Goal: Task Accomplishment & Management: Manage account settings

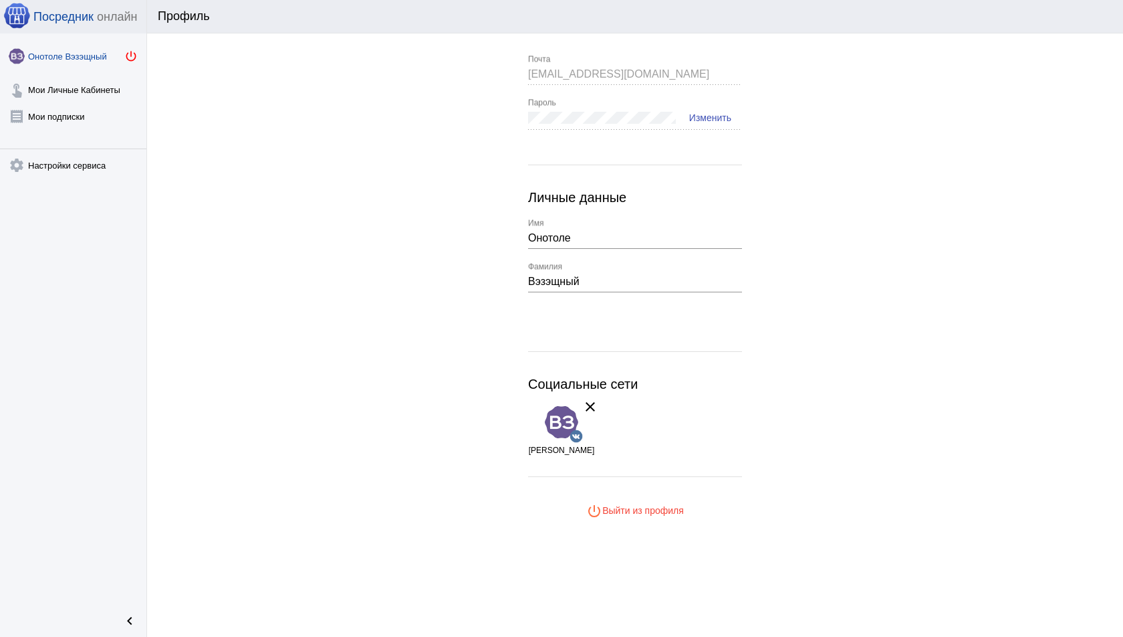
click at [132, 53] on mat-icon "power_settings_new" at bounding box center [130, 55] width 13 height 13
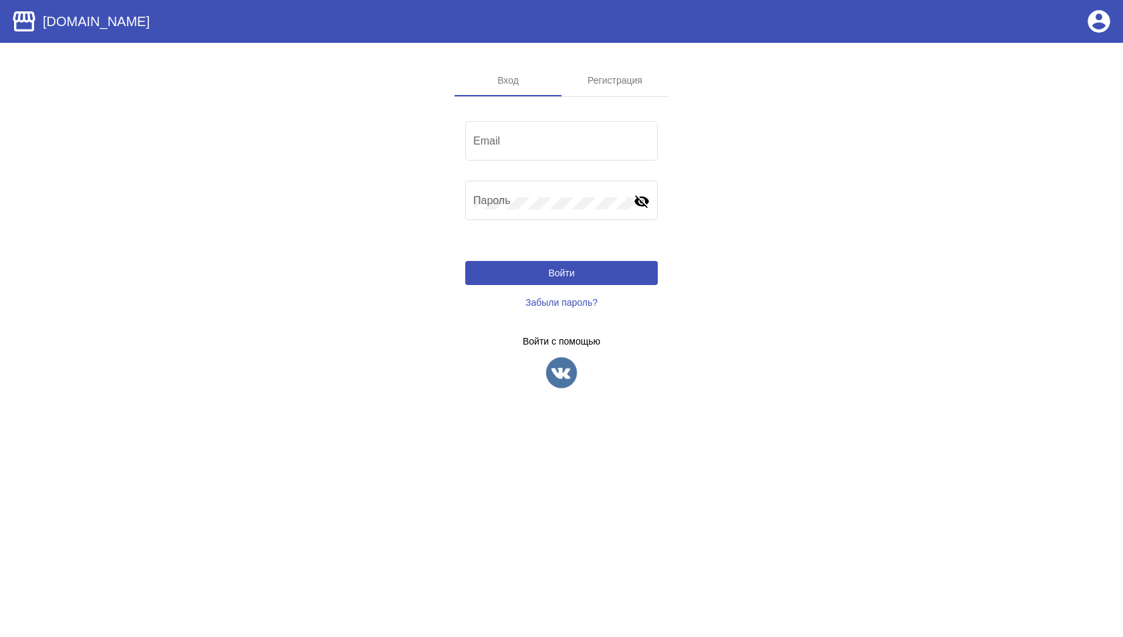
click at [561, 369] on img at bounding box center [561, 372] width 33 height 33
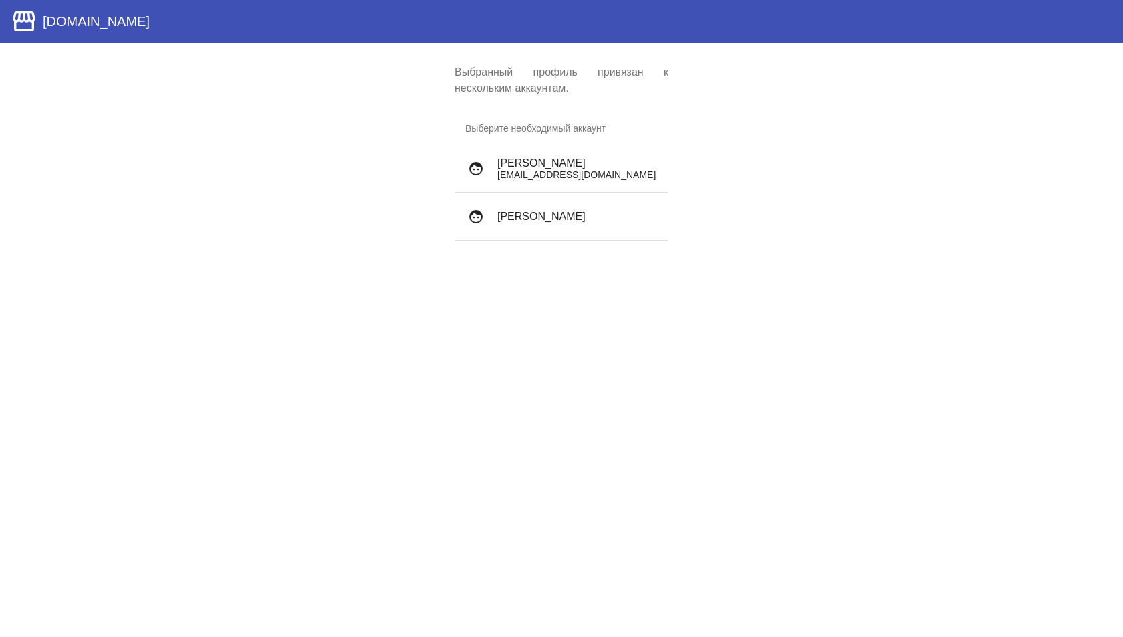
click at [586, 177] on p "shadowdmas@gmail.com" at bounding box center [578, 174] width 160 height 11
